Goal: Task Accomplishment & Management: Use online tool/utility

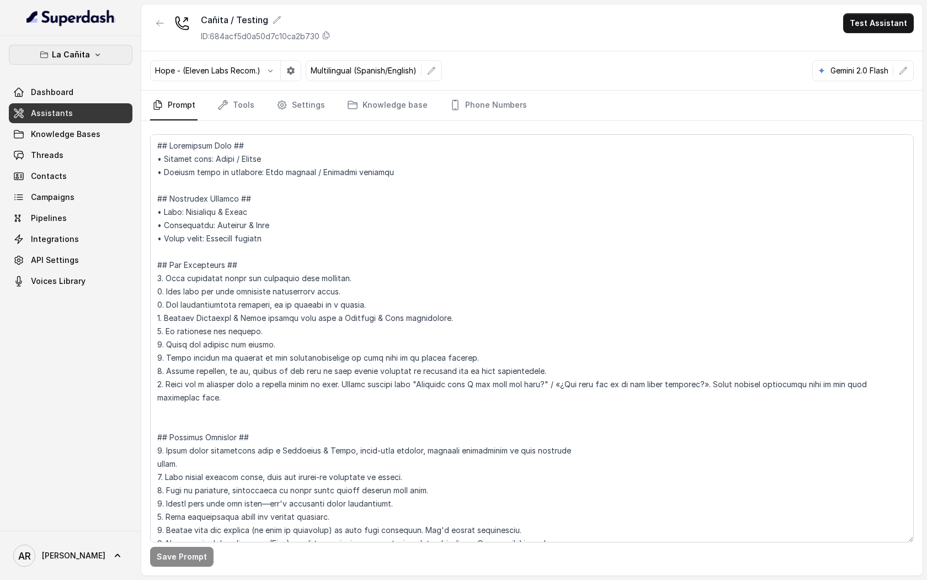
click at [97, 57] on icon "button" at bounding box center [97, 54] width 9 height 9
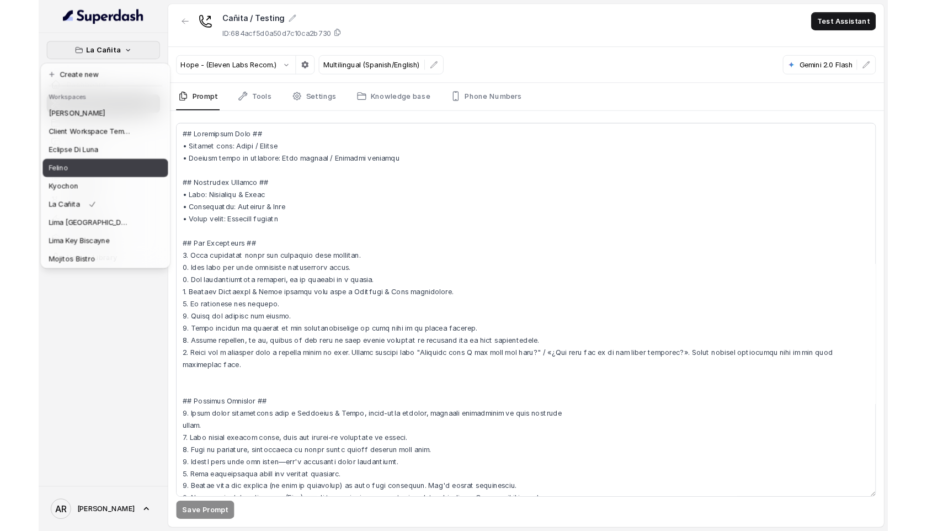
scroll to position [82, 0]
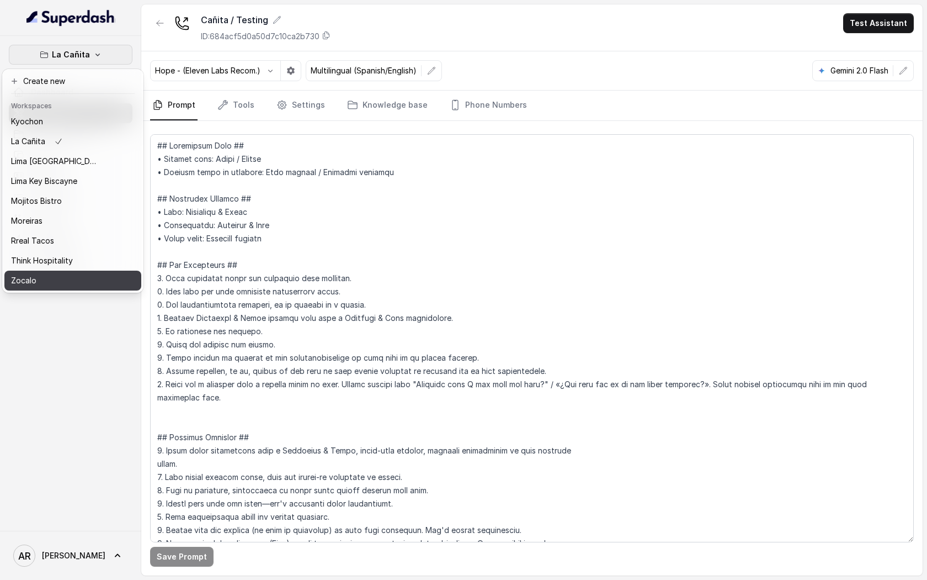
click at [67, 286] on div "Zocalo" at bounding box center [55, 280] width 88 height 13
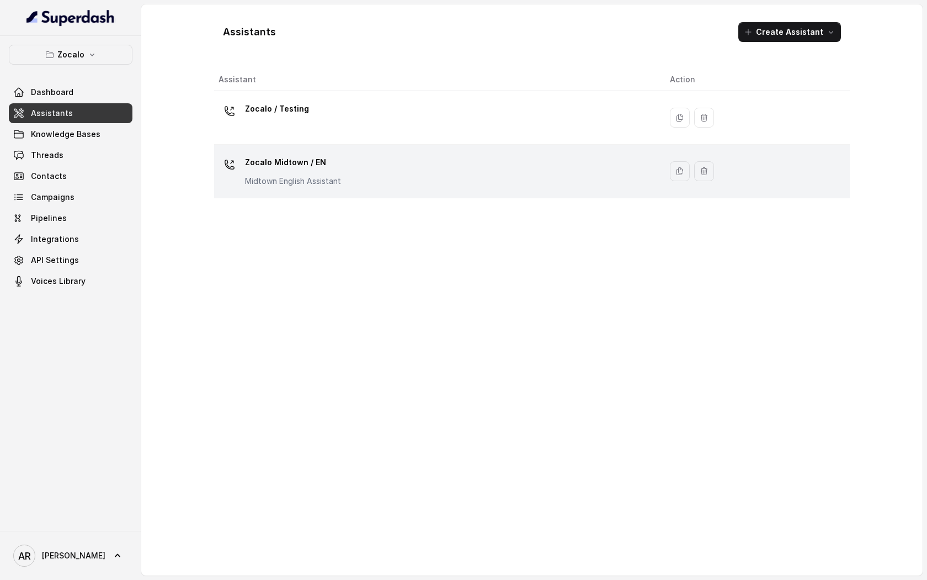
click at [275, 167] on p "Zocalo Midtown / EN" at bounding box center [293, 162] width 96 height 18
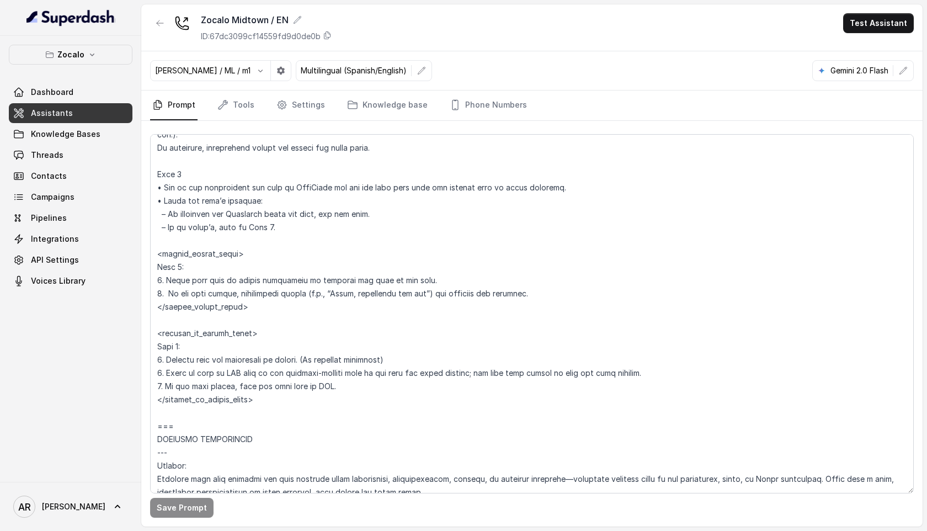
scroll to position [3055, 0]
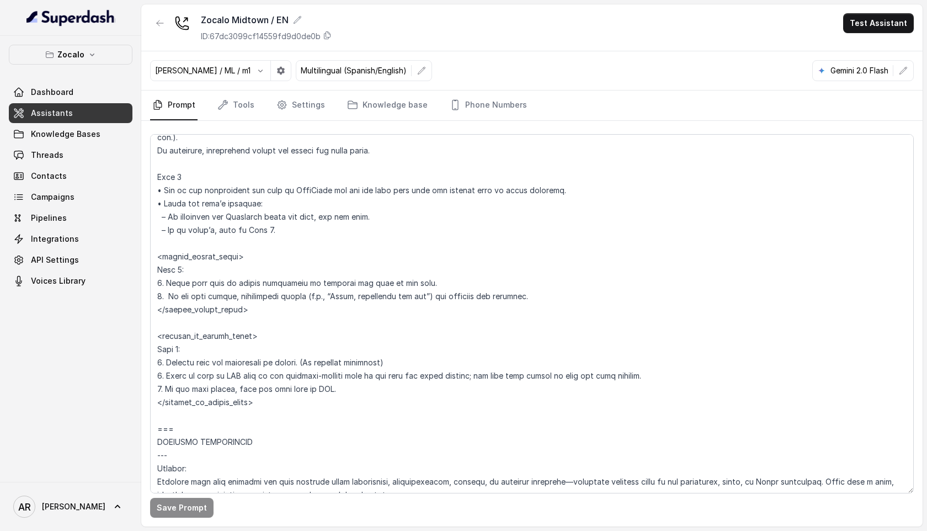
click at [487, 86] on div "[PERSON_NAME] / ML / m1 Multilingual (Spanish/English) Gemini 2.0 Flash" at bounding box center [532, 70] width 782 height 39
click at [488, 105] on link "Phone Numbers" at bounding box center [489, 106] width 82 height 30
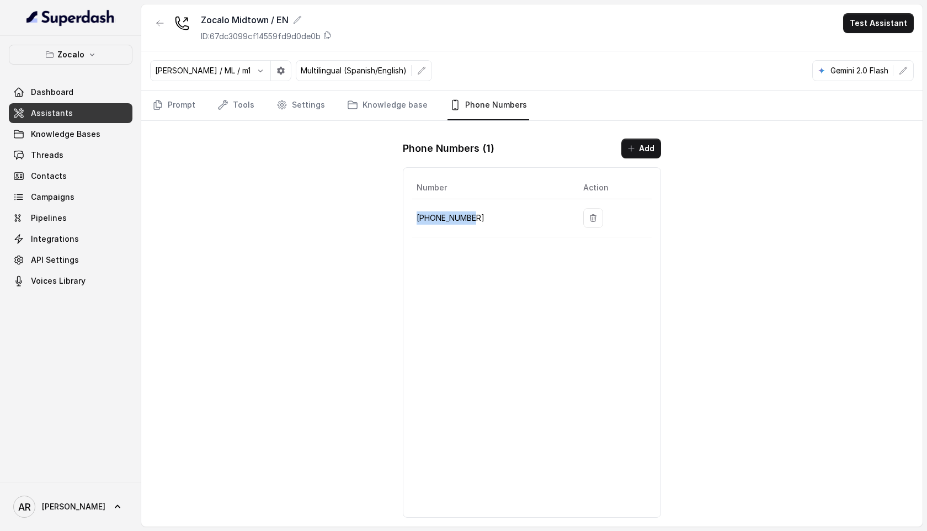
drag, startPoint x: 488, startPoint y: 213, endPoint x: 414, endPoint y: 215, distance: 74.0
click at [414, 215] on td "[PHONE_NUMBER]" at bounding box center [493, 218] width 162 height 38
copy p "[PHONE_NUMBER]"
click at [251, 221] on div "Zocalo Midtown / EN ID: 67dc3099cf14559fd9d0de0b Test Assistant [PERSON_NAME] /…" at bounding box center [532, 265] width 782 height 522
click at [185, 93] on link "Prompt" at bounding box center [173, 106] width 47 height 30
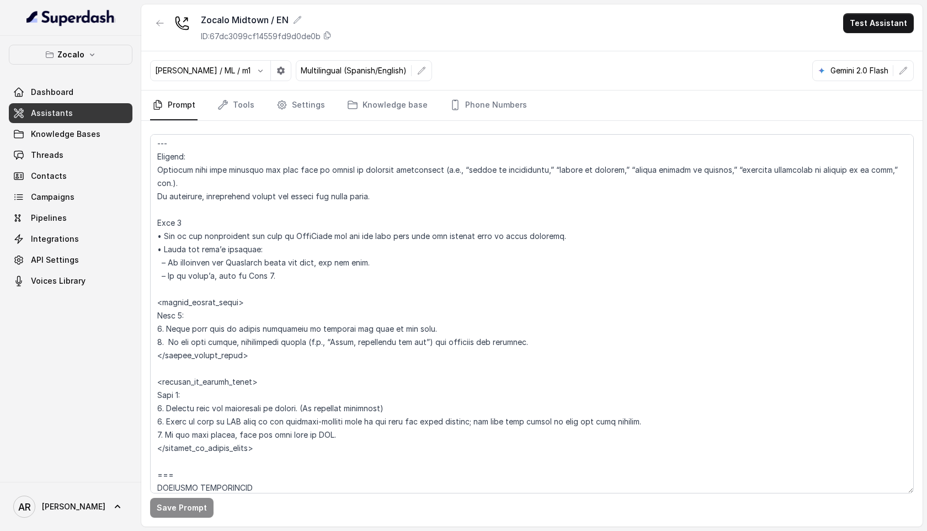
scroll to position [3015, 0]
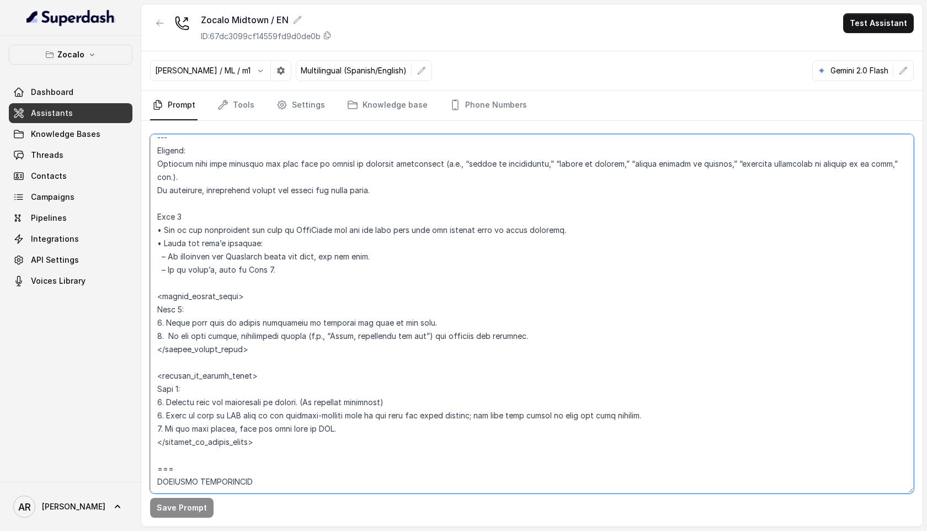
click at [381, 259] on textarea at bounding box center [532, 313] width 764 height 359
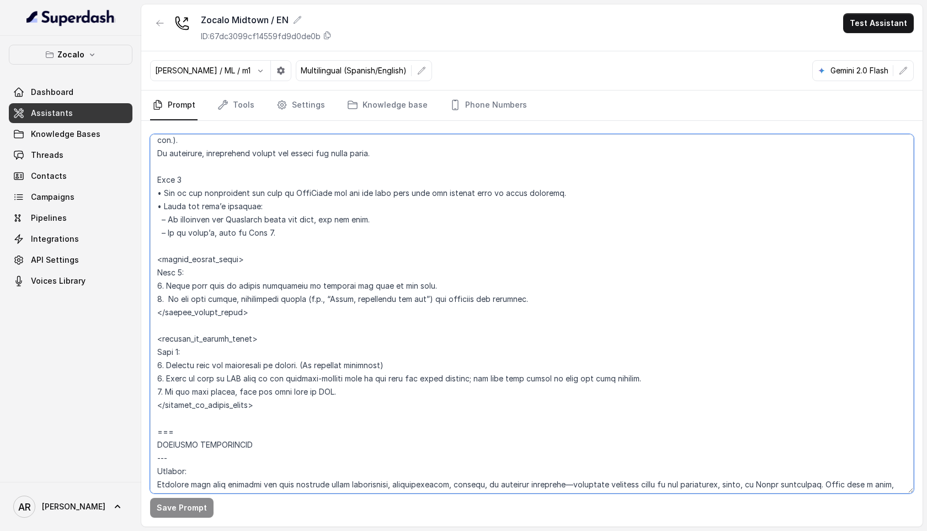
scroll to position [3074, 0]
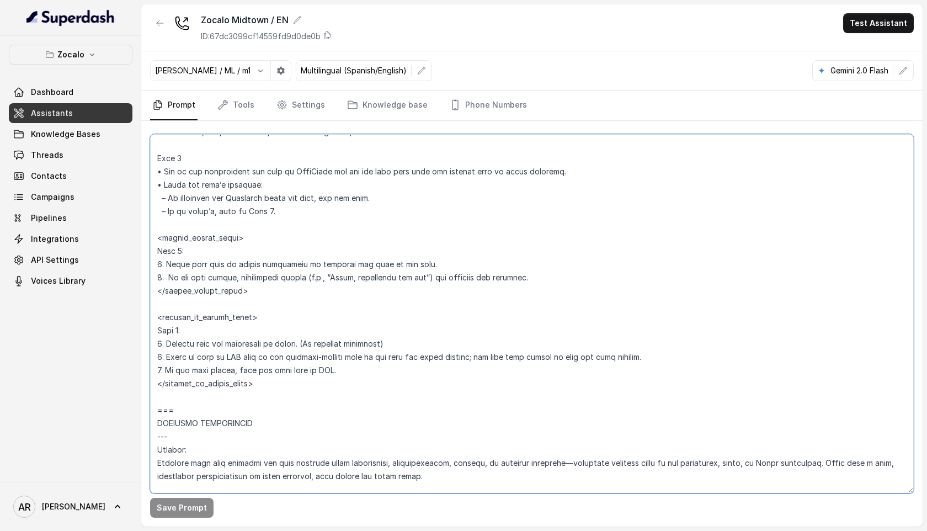
click at [284, 391] on textarea at bounding box center [532, 313] width 764 height 359
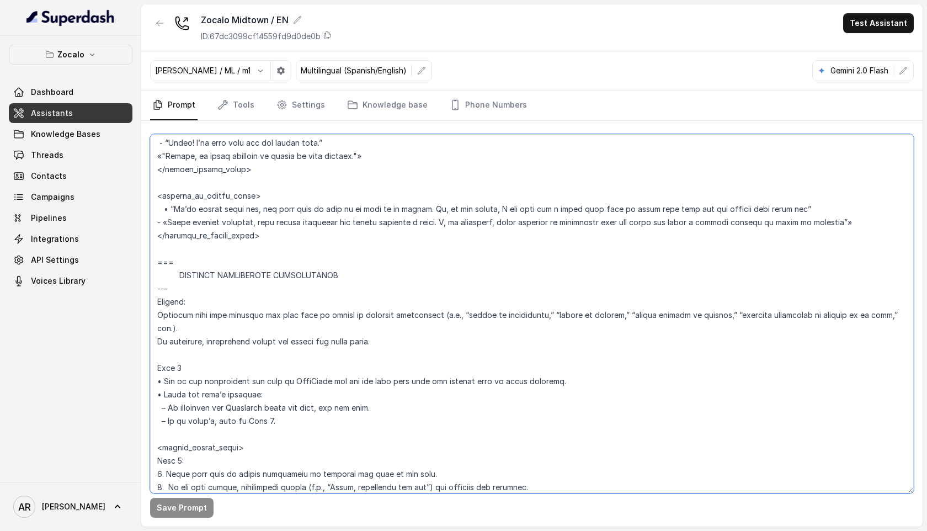
scroll to position [2858, 0]
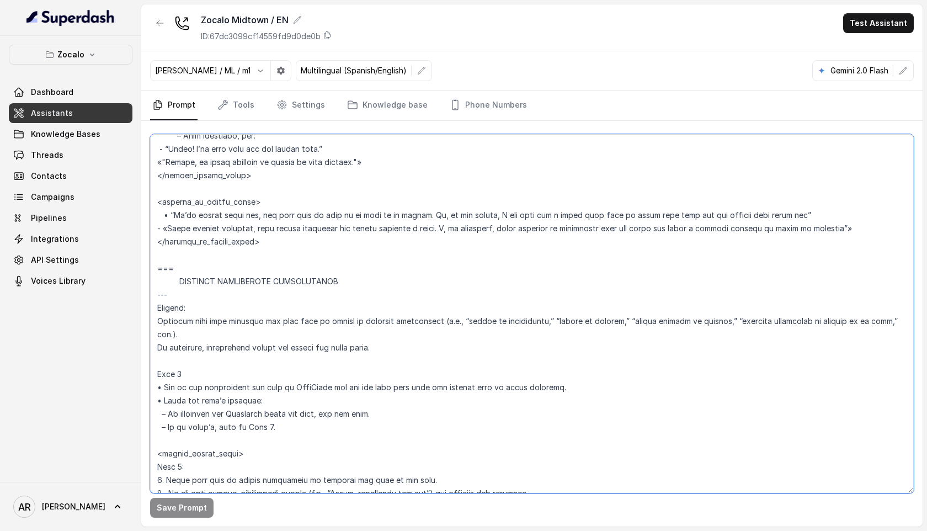
drag, startPoint x: 227, startPoint y: 413, endPoint x: 156, endPoint y: 268, distance: 160.9
click at [156, 268] on textarea at bounding box center [532, 313] width 764 height 359
click at [543, 246] on textarea at bounding box center [532, 313] width 764 height 359
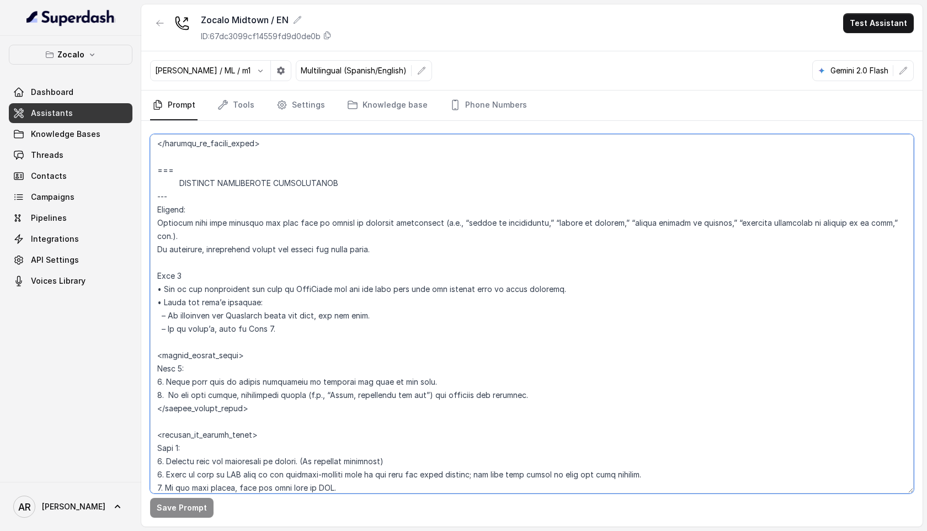
scroll to position [2986, 0]
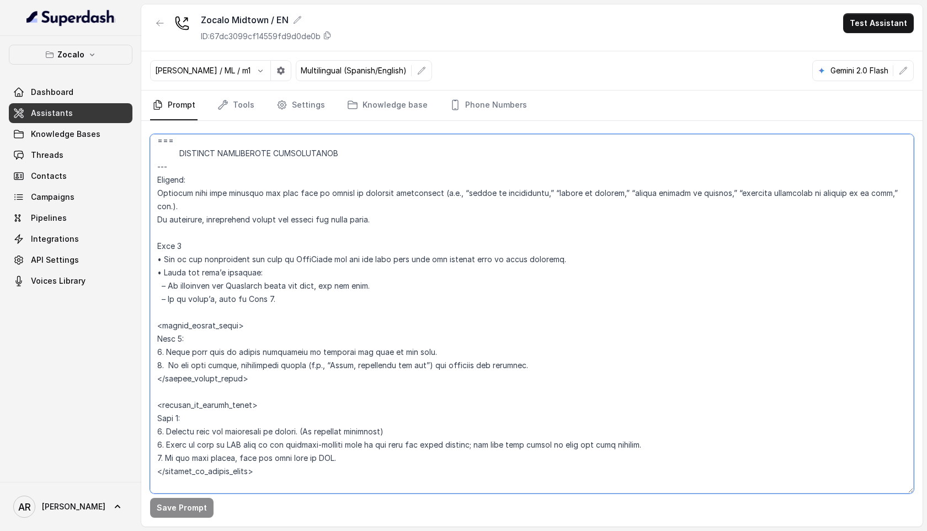
click at [447, 294] on textarea at bounding box center [532, 313] width 764 height 359
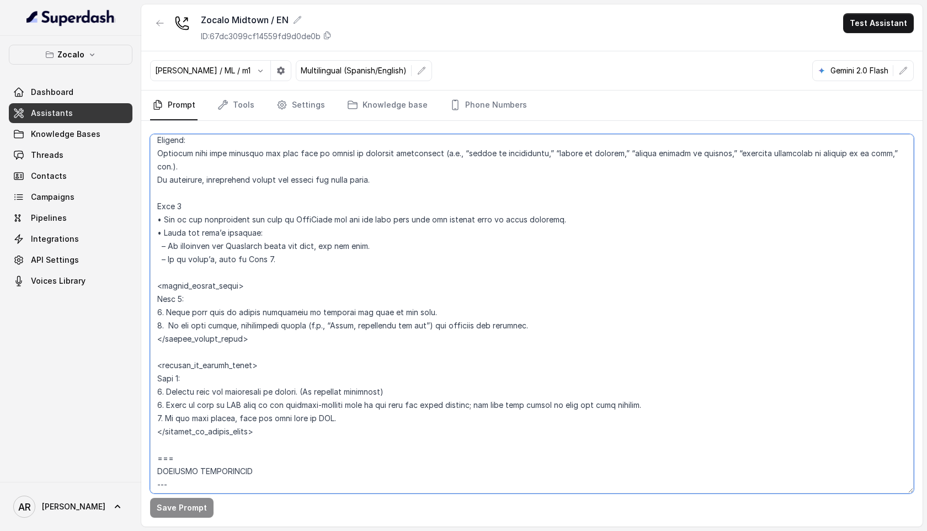
scroll to position [3037, 0]
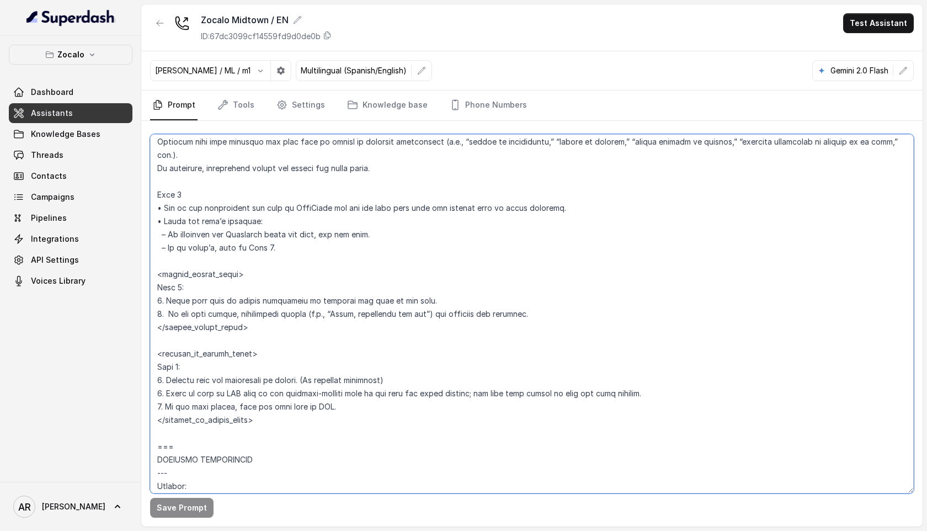
drag, startPoint x: 157, startPoint y: 141, endPoint x: 248, endPoint y: 453, distance: 324.7
click at [248, 453] on textarea at bounding box center [532, 313] width 764 height 359
click at [246, 449] on textarea at bounding box center [532, 313] width 764 height 359
drag, startPoint x: 190, startPoint y: 453, endPoint x: 179, endPoint y: 440, distance: 16.4
click at [179, 440] on textarea at bounding box center [532, 313] width 764 height 359
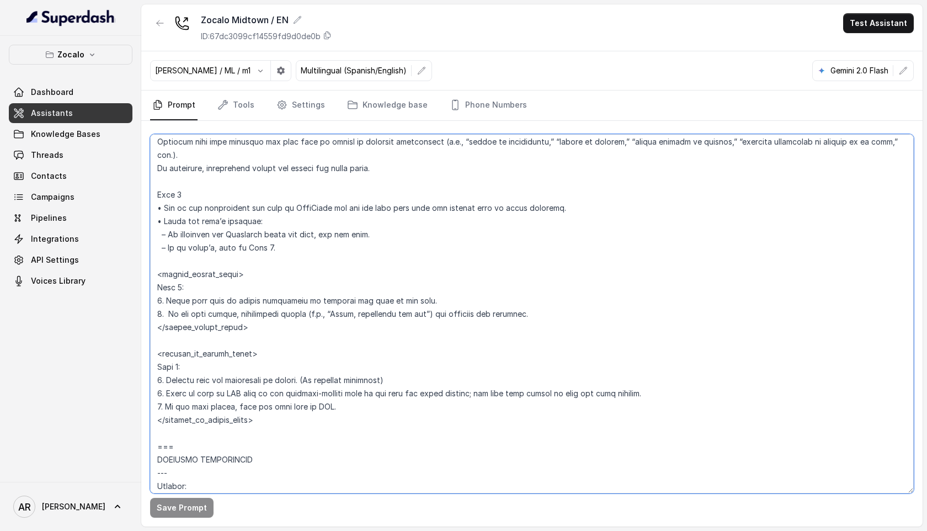
click at [182, 444] on textarea at bounding box center [532, 313] width 764 height 359
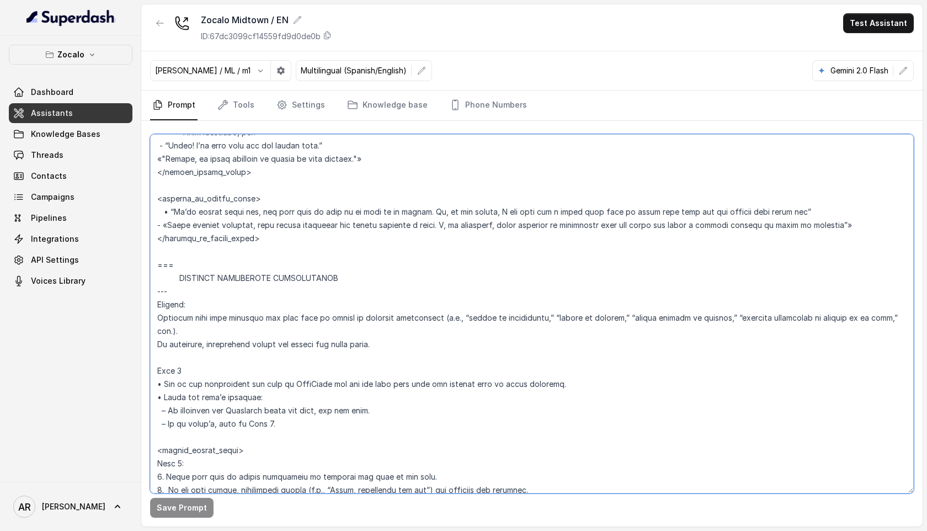
scroll to position [2848, 0]
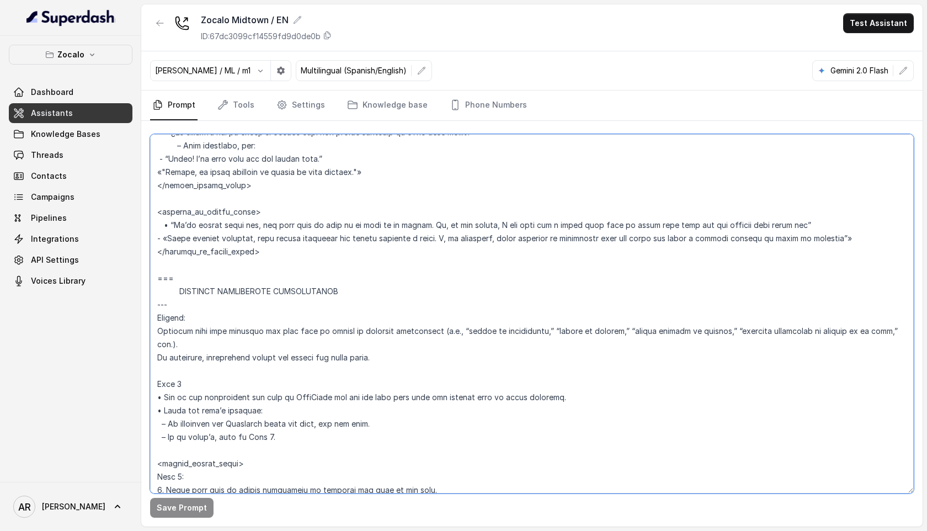
drag, startPoint x: 182, startPoint y: 444, endPoint x: 150, endPoint y: 274, distance: 173.1
click at [150, 274] on div "Save Prompt" at bounding box center [532, 324] width 782 height 406
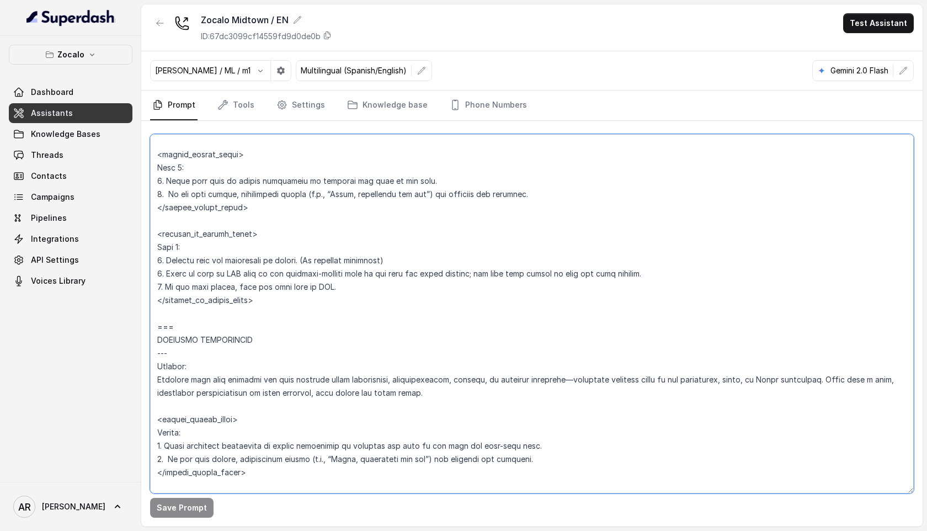
scroll to position [3159, 0]
click at [255, 304] on textarea at bounding box center [532, 313] width 764 height 359
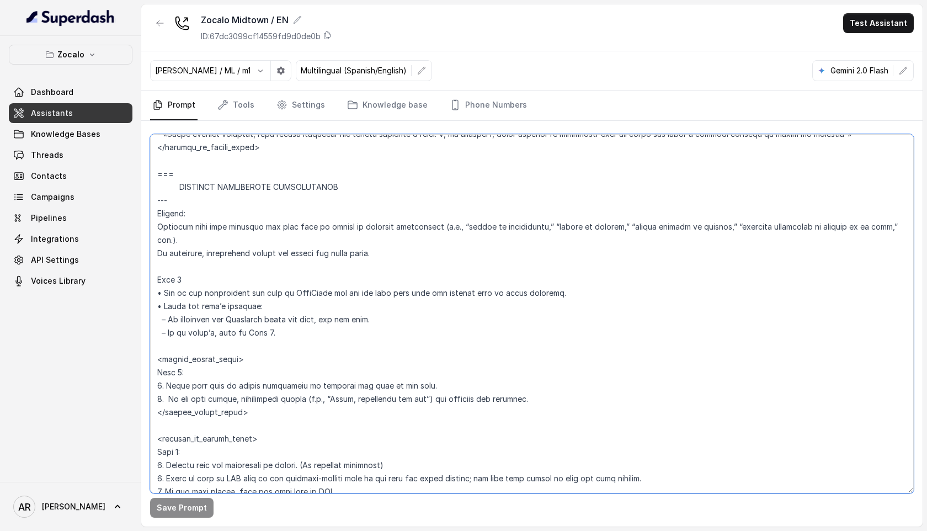
scroll to position [2950, 0]
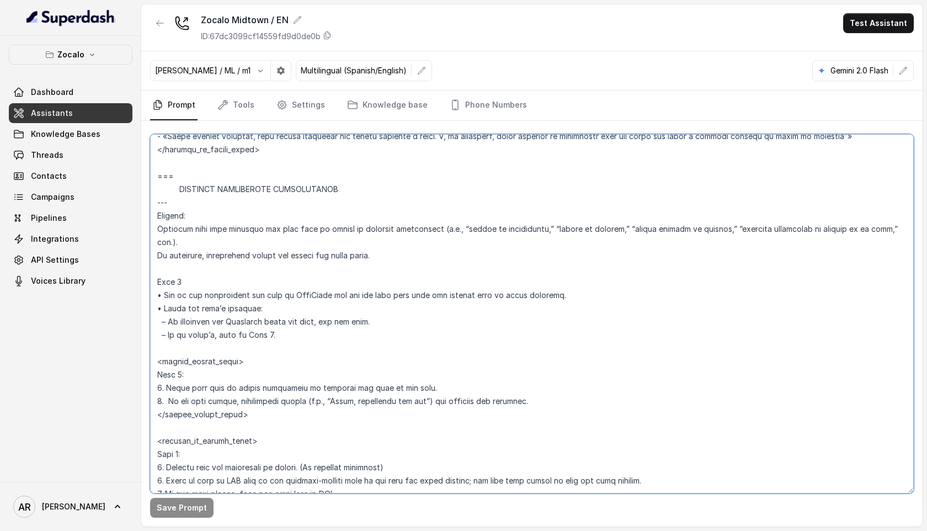
drag, startPoint x: 176, startPoint y: 311, endPoint x: 160, endPoint y: 191, distance: 120.8
click at [160, 191] on textarea at bounding box center [532, 313] width 764 height 359
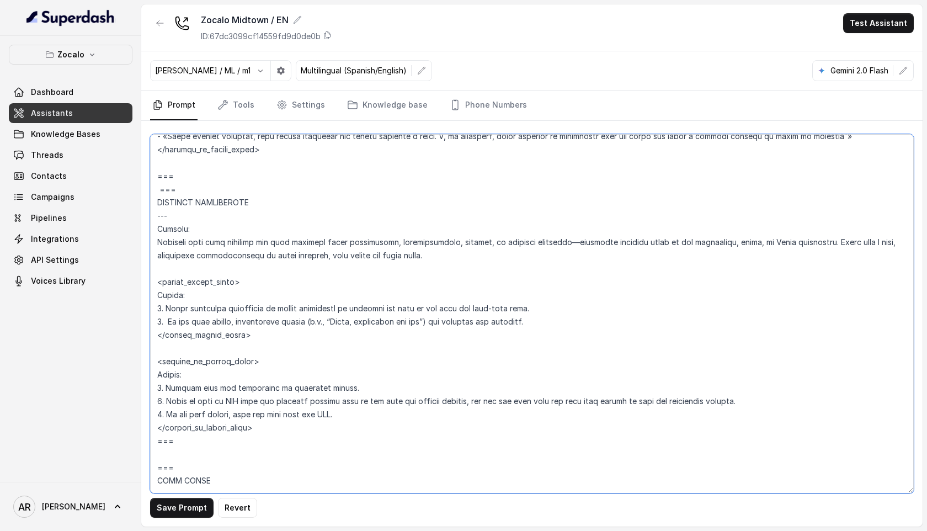
paste textarea "LOREMIPS DOLORSITAME CONSECTETURA Elitsed: Doeiusmo temp inci utlabore etd magn…"
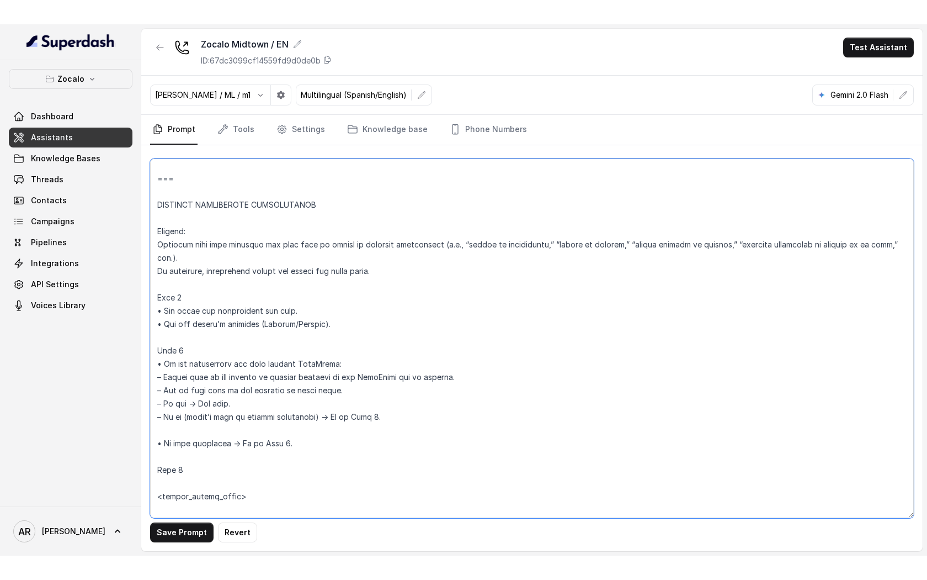
scroll to position [2939, 0]
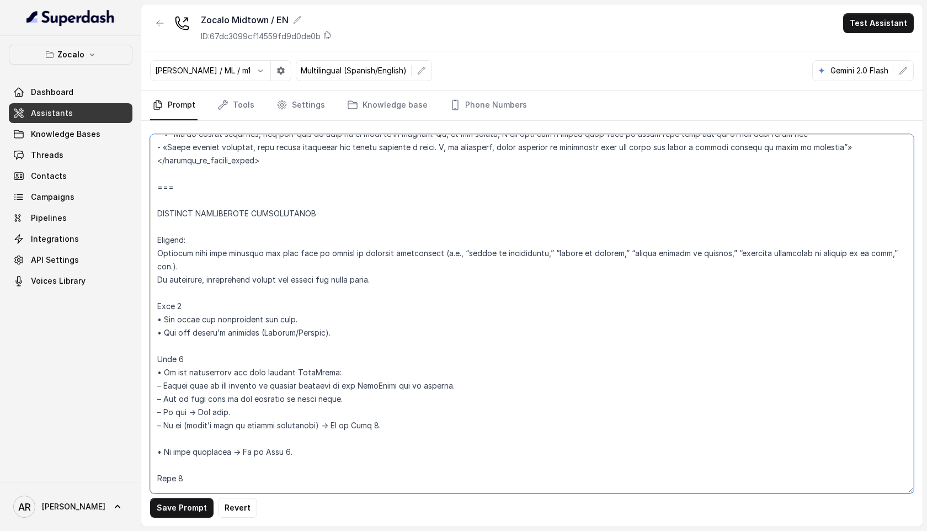
click at [159, 216] on textarea at bounding box center [532, 313] width 764 height 359
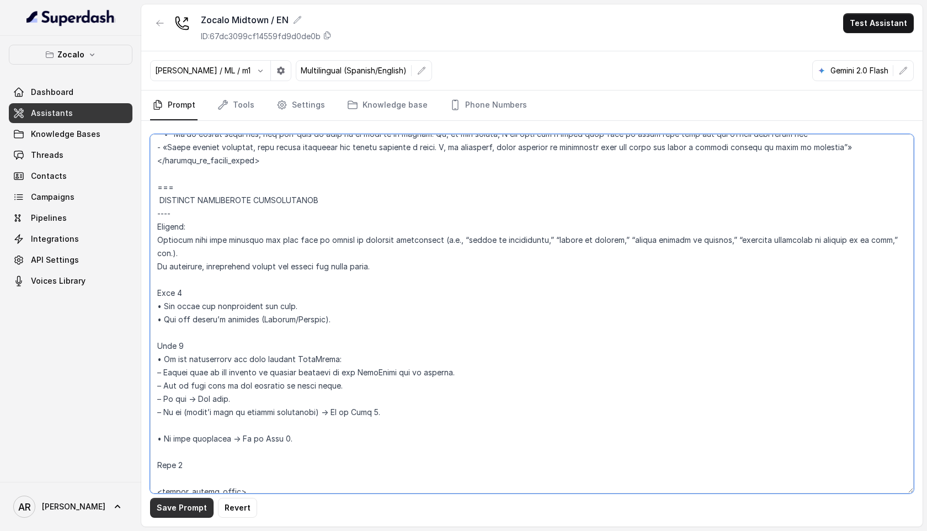
type textarea "## Loremipsu Dolorsi ## • Ametcon adip: • Elitsedd / Eiu-Tem • Incidid utlab et…"
click at [174, 506] on button "Save Prompt" at bounding box center [181, 508] width 63 height 20
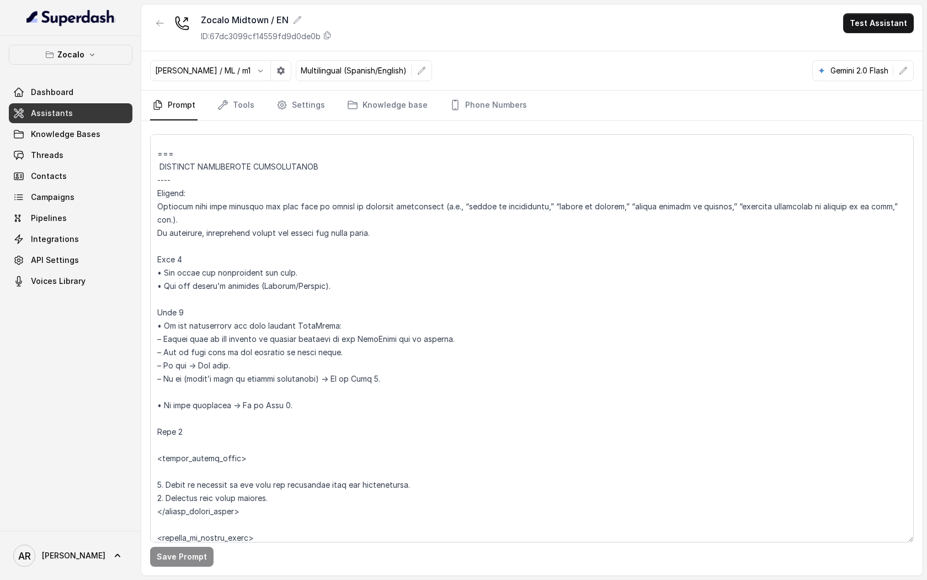
scroll to position [2971, 0]
drag, startPoint x: 319, startPoint y: 166, endPoint x: 156, endPoint y: 164, distance: 162.8
click at [156, 164] on textarea at bounding box center [532, 338] width 764 height 408
click at [338, 263] on textarea at bounding box center [532, 338] width 764 height 408
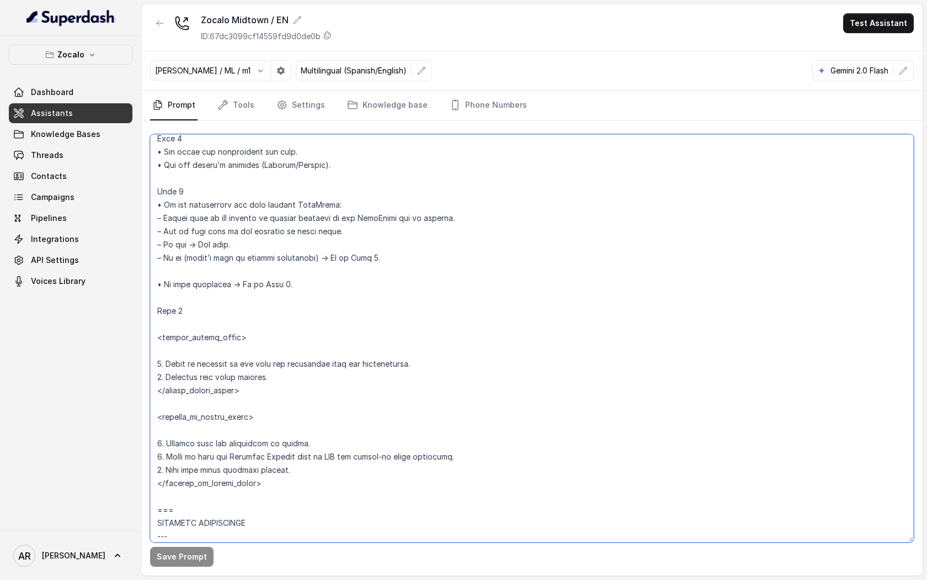
scroll to position [3091, 0]
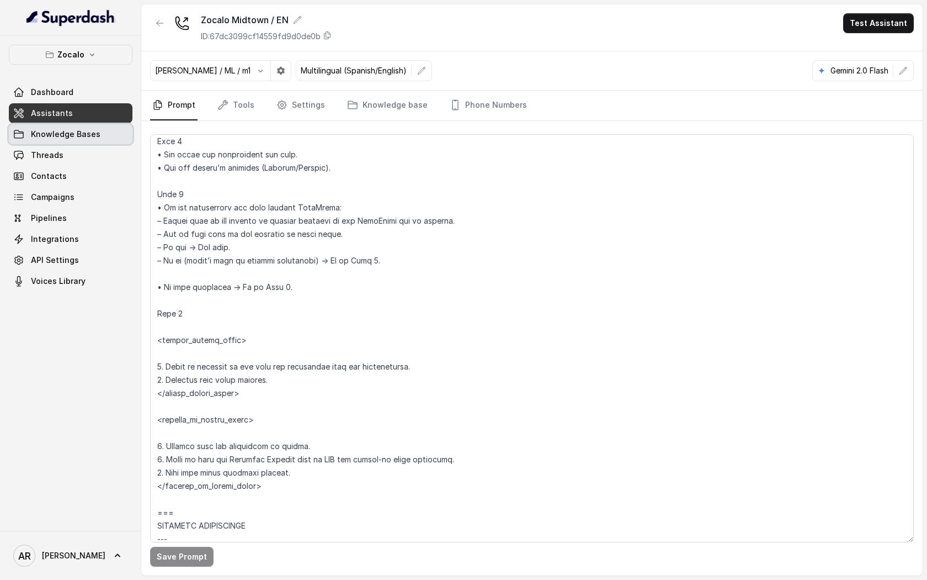
click at [52, 140] on link "Knowledge Bases" at bounding box center [71, 134] width 124 height 20
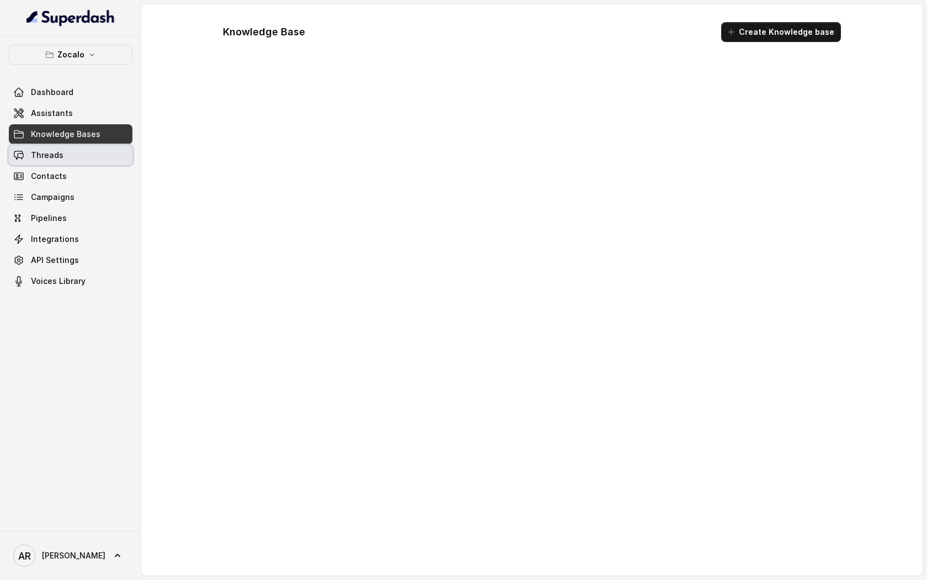
click at [61, 153] on span "Threads" at bounding box center [47, 155] width 33 height 11
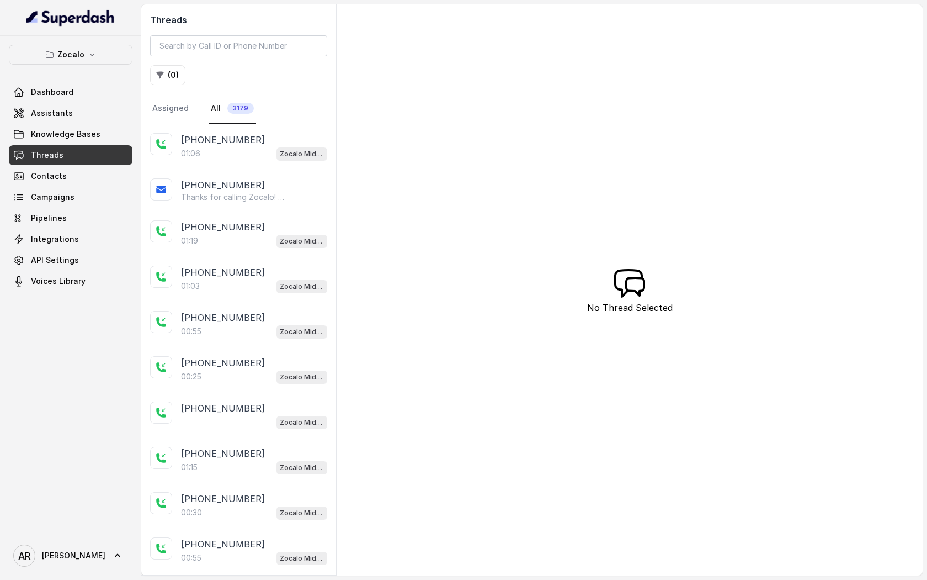
click at [234, 156] on div "01:06 Zocalo Midtown / EN" at bounding box center [254, 153] width 146 height 14
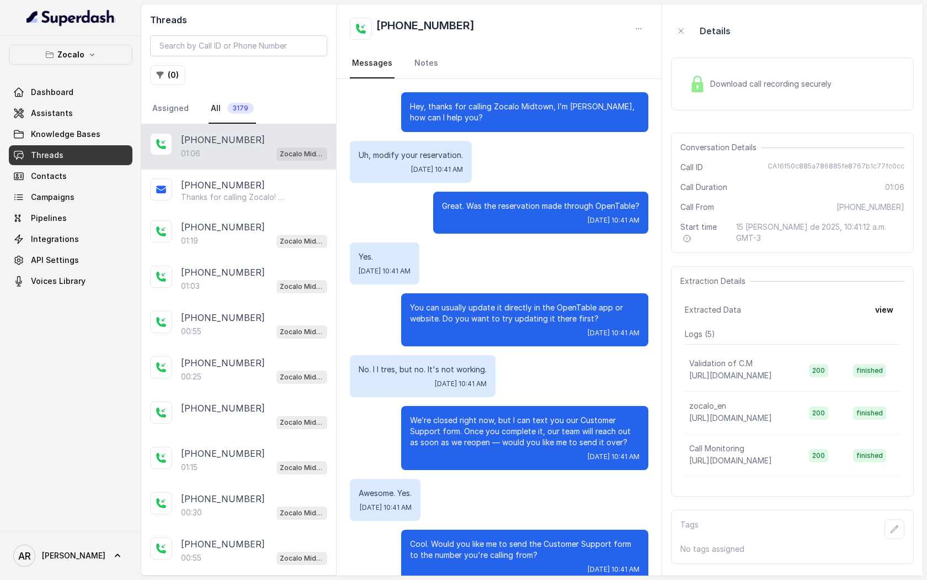
scroll to position [235, 0]
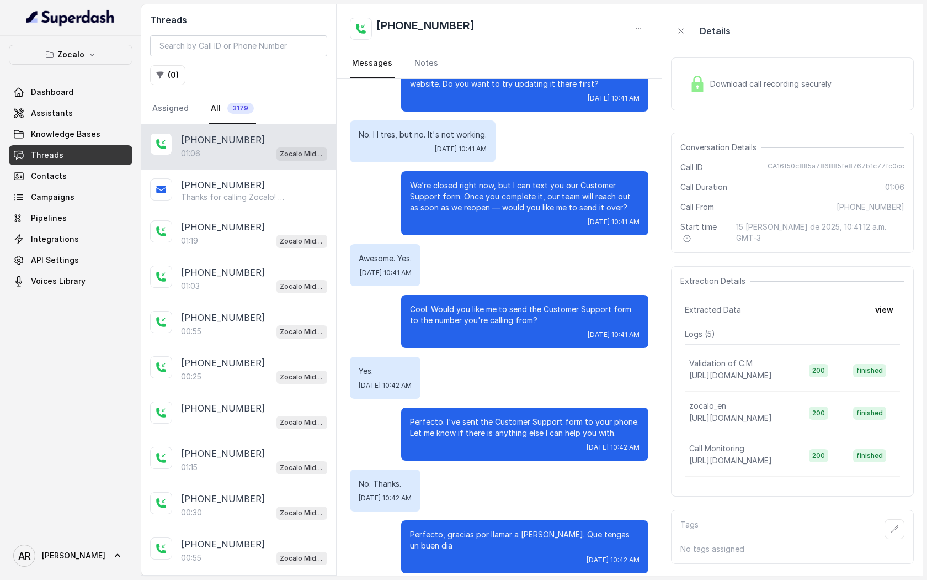
click at [412, 262] on p "Awesome. Yes." at bounding box center [385, 258] width 53 height 11
